Goal: Navigation & Orientation: Find specific page/section

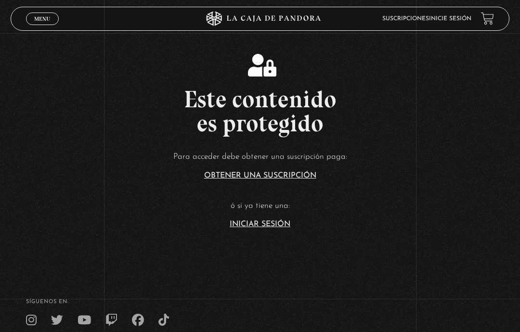
click at [276, 225] on link "Iniciar Sesión" at bounding box center [260, 225] width 61 height 8
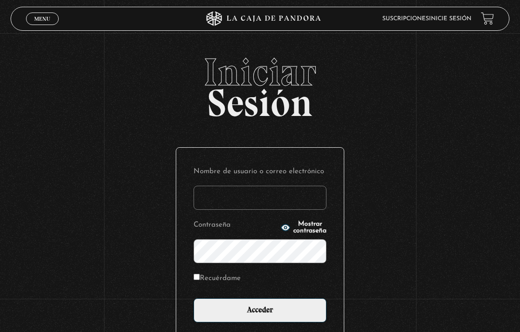
click at [262, 189] on input "Nombre de usuario o correo electrónico" at bounding box center [260, 198] width 133 height 24
type input "dalialugocastro@gmail.com"
click at [276, 306] on input "Acceder" at bounding box center [260, 311] width 133 height 24
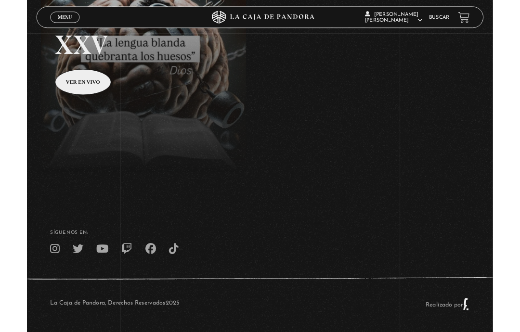
scroll to position [179, 0]
